Goal: Check status: Check status

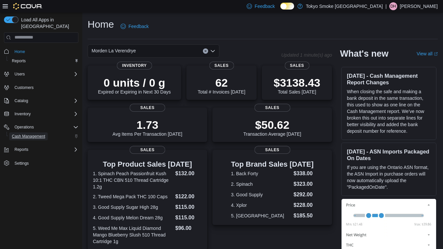
click at [26, 134] on span "Cash Management" at bounding box center [28, 136] width 33 height 5
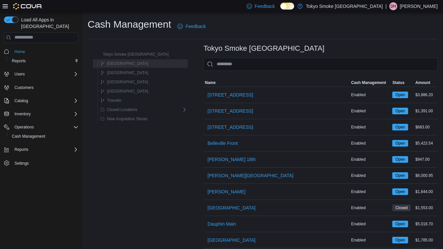
click at [145, 62] on div "[GEOGRAPHIC_DATA]" at bounding box center [142, 64] width 89 height 8
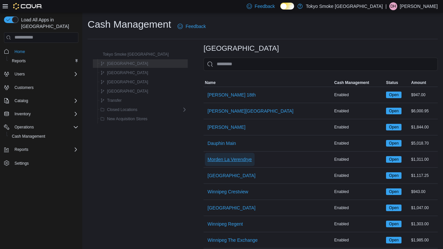
click at [217, 159] on span "Morden La Verendrye" at bounding box center [229, 159] width 44 height 7
